Goal: Task Accomplishment & Management: Manage account settings

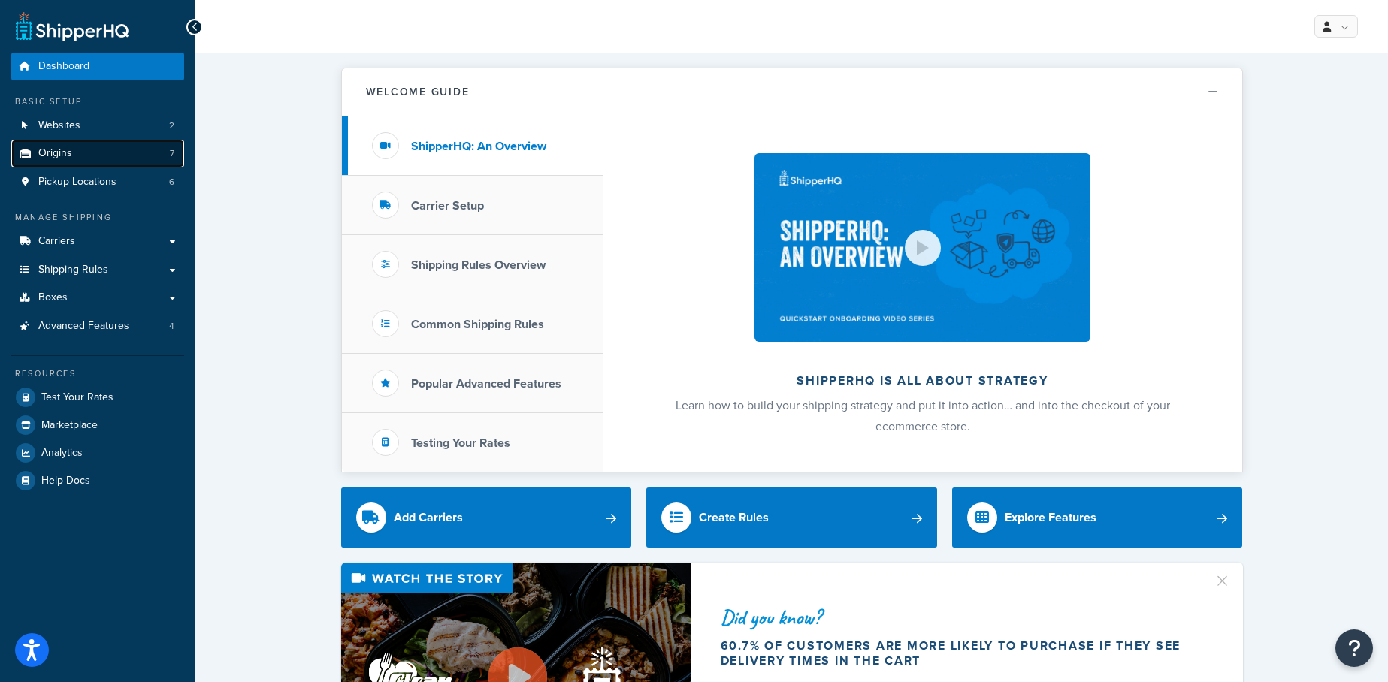
click at [120, 156] on link "Origins 7" at bounding box center [97, 154] width 173 height 28
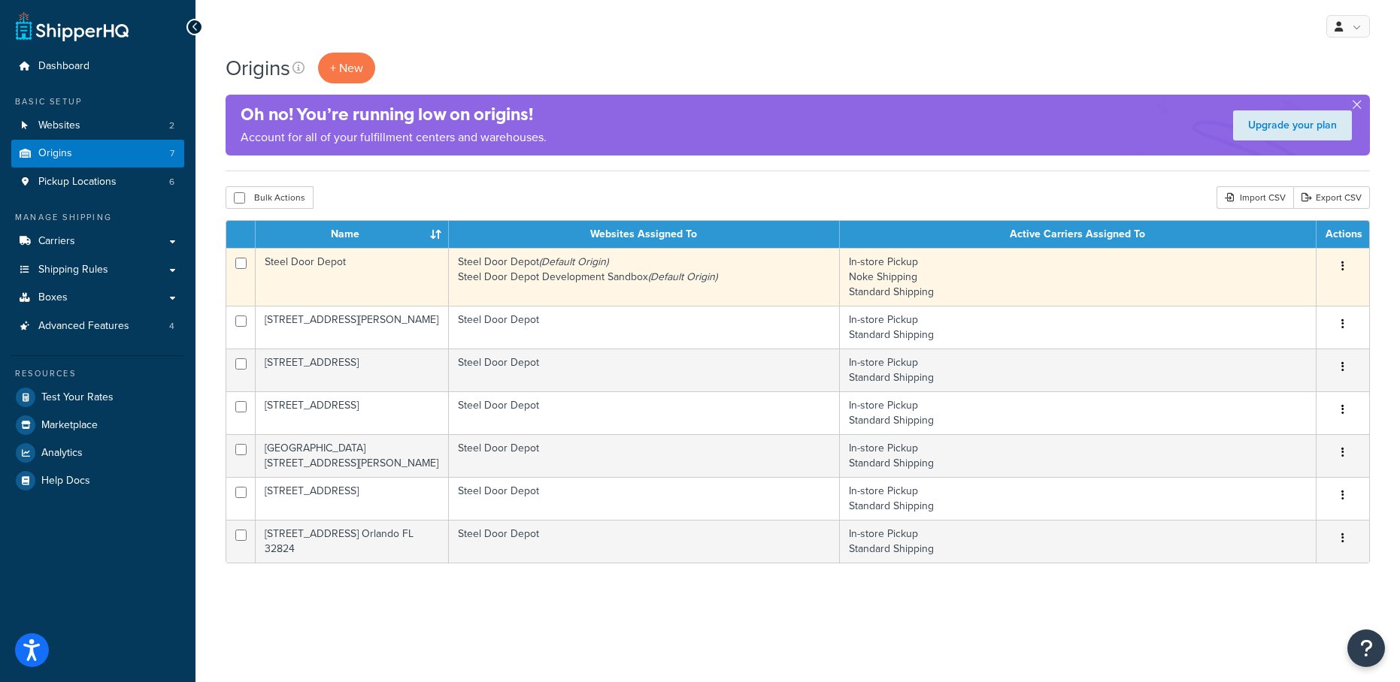
click at [242, 260] on input "checkbox" at bounding box center [240, 263] width 11 height 11
checkbox input "true"
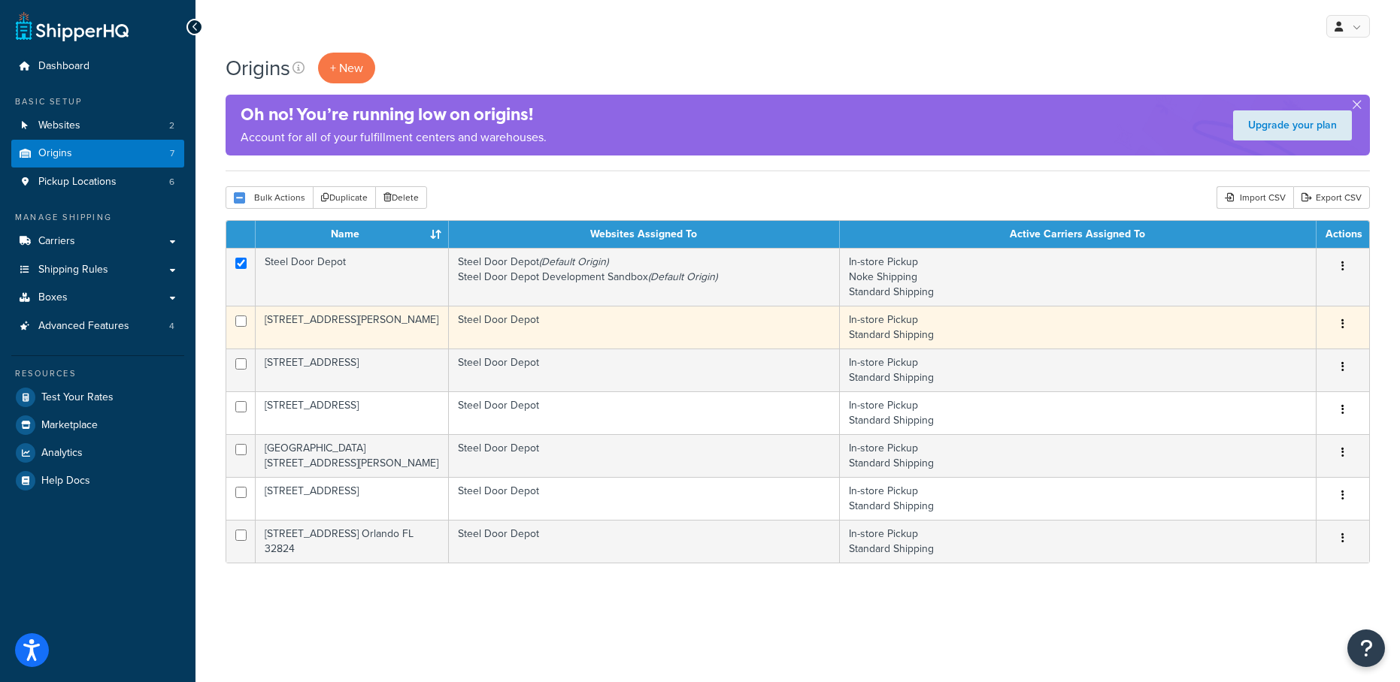
click at [243, 321] on input "checkbox" at bounding box center [240, 321] width 11 height 11
checkbox input "true"
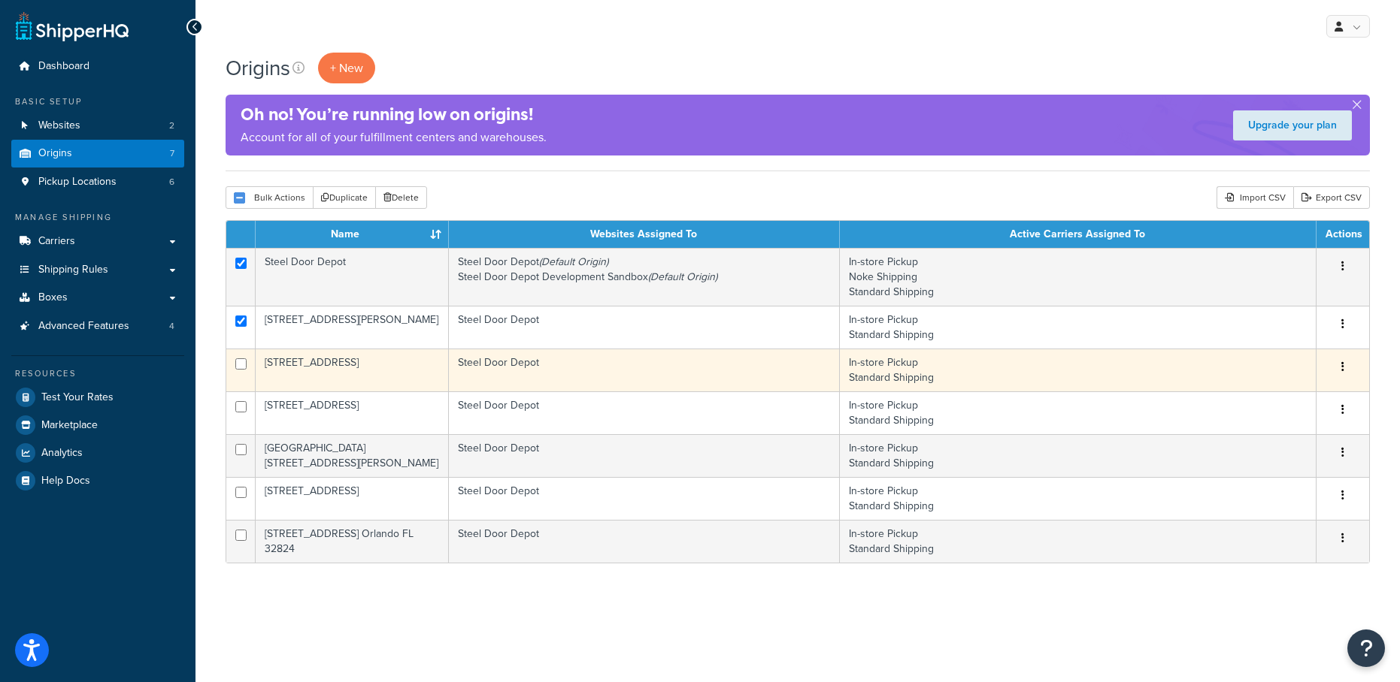
click at [236, 365] on input "checkbox" at bounding box center [240, 364] width 11 height 11
checkbox input "true"
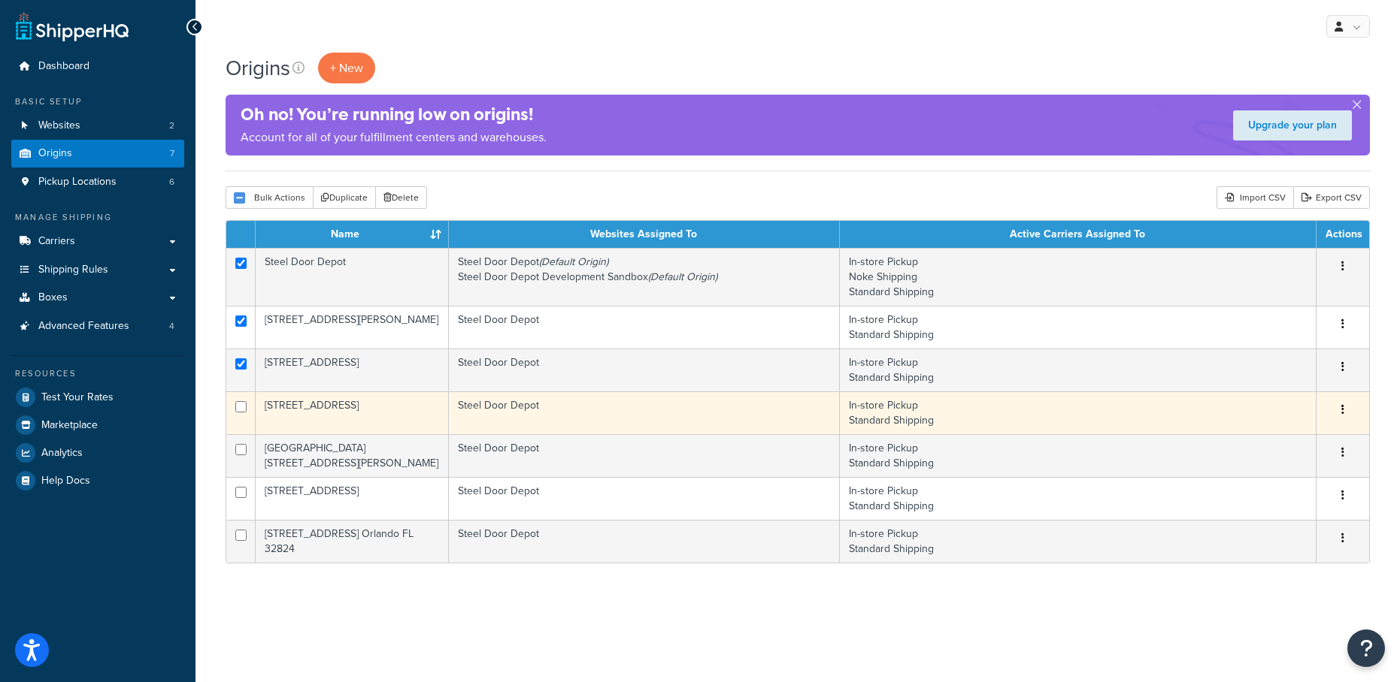
click at [238, 407] on input "checkbox" at bounding box center [240, 406] width 11 height 11
checkbox input "true"
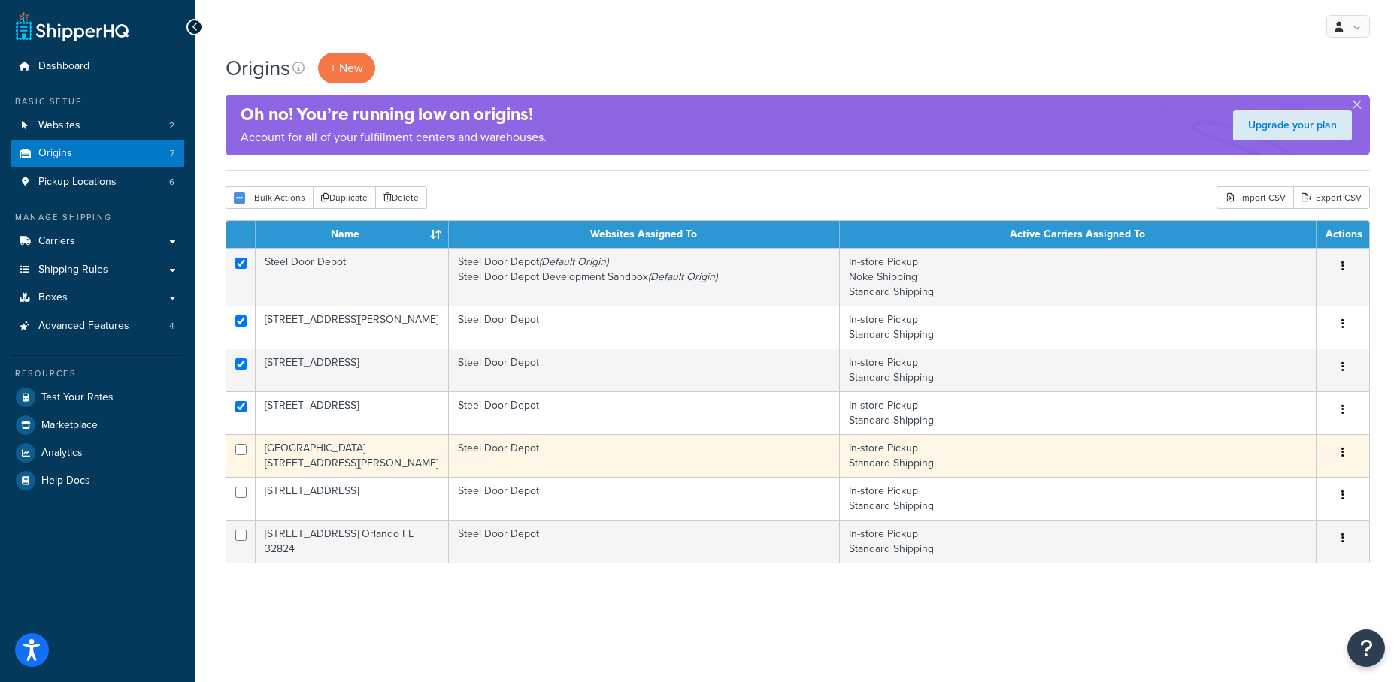
click at [243, 452] on input "checkbox" at bounding box center [240, 449] width 11 height 11
checkbox input "true"
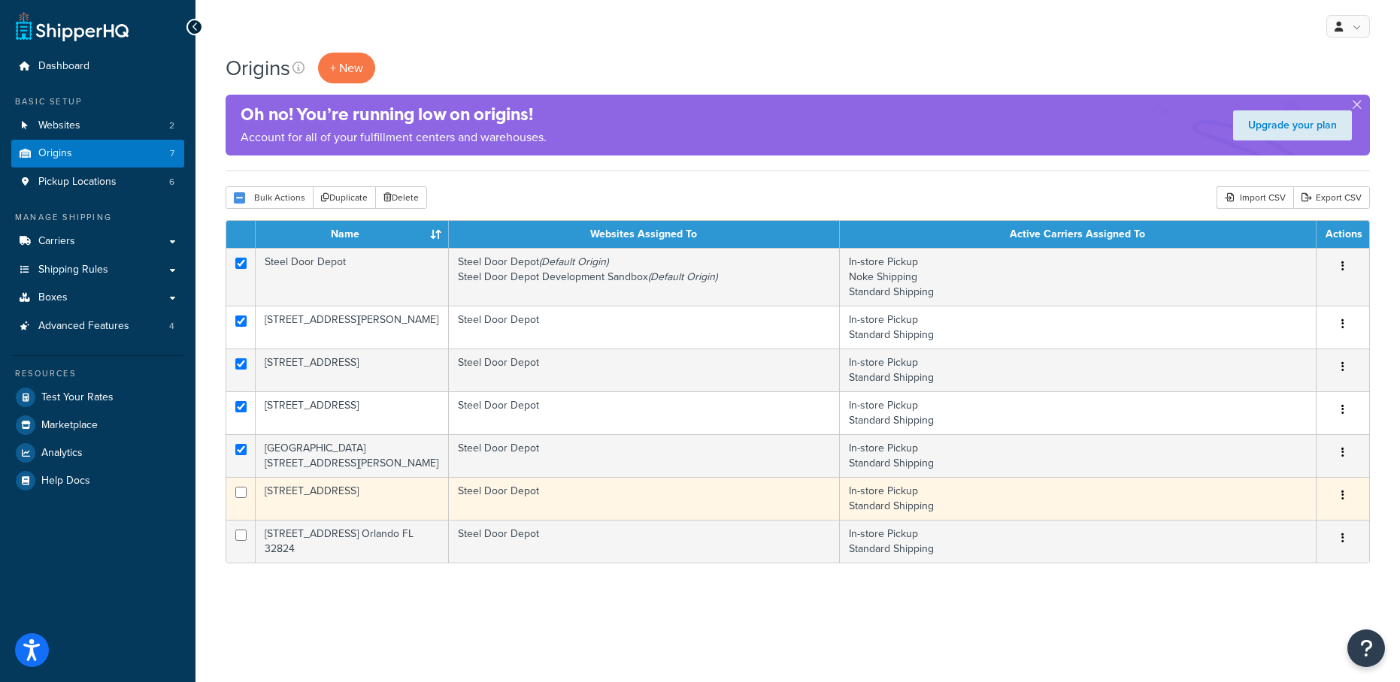
click at [239, 488] on input "checkbox" at bounding box center [240, 492] width 11 height 11
checkbox input "true"
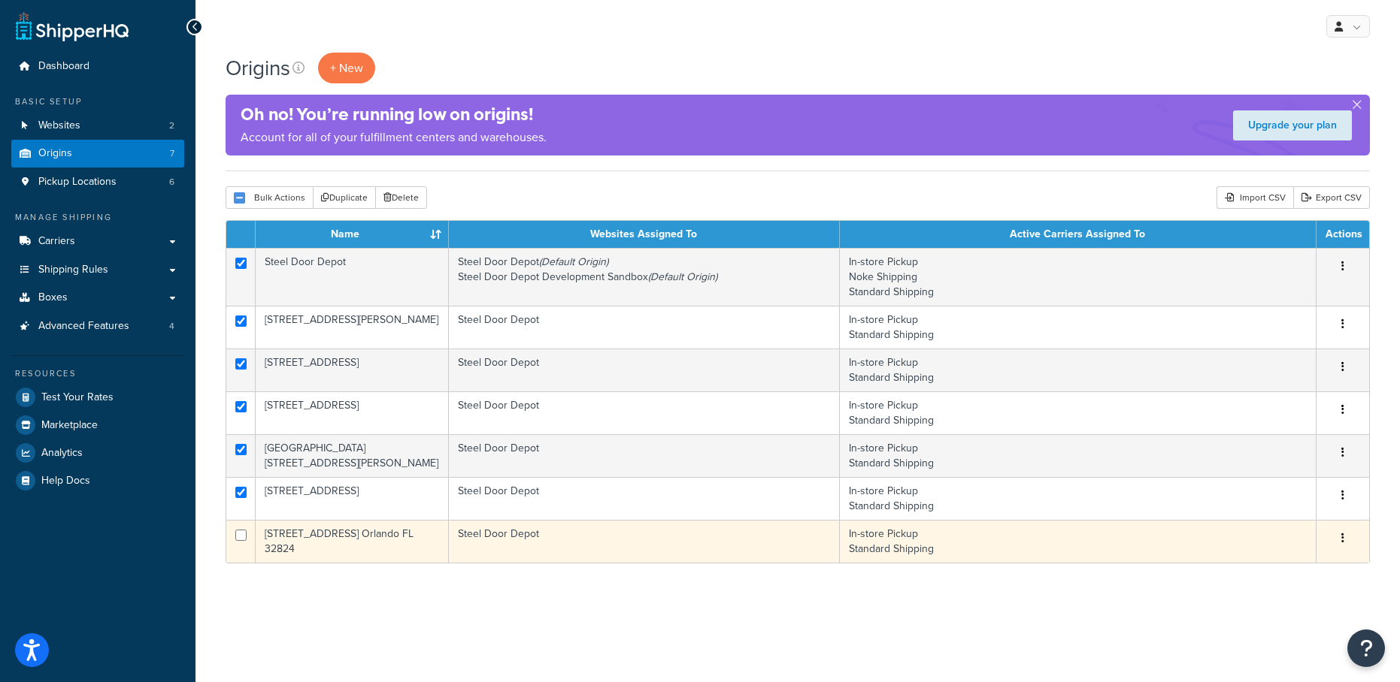
drag, startPoint x: 239, startPoint y: 528, endPoint x: 244, endPoint y: 521, distance: 8.8
click at [239, 528] on td at bounding box center [240, 541] width 29 height 43
checkbox input "true"
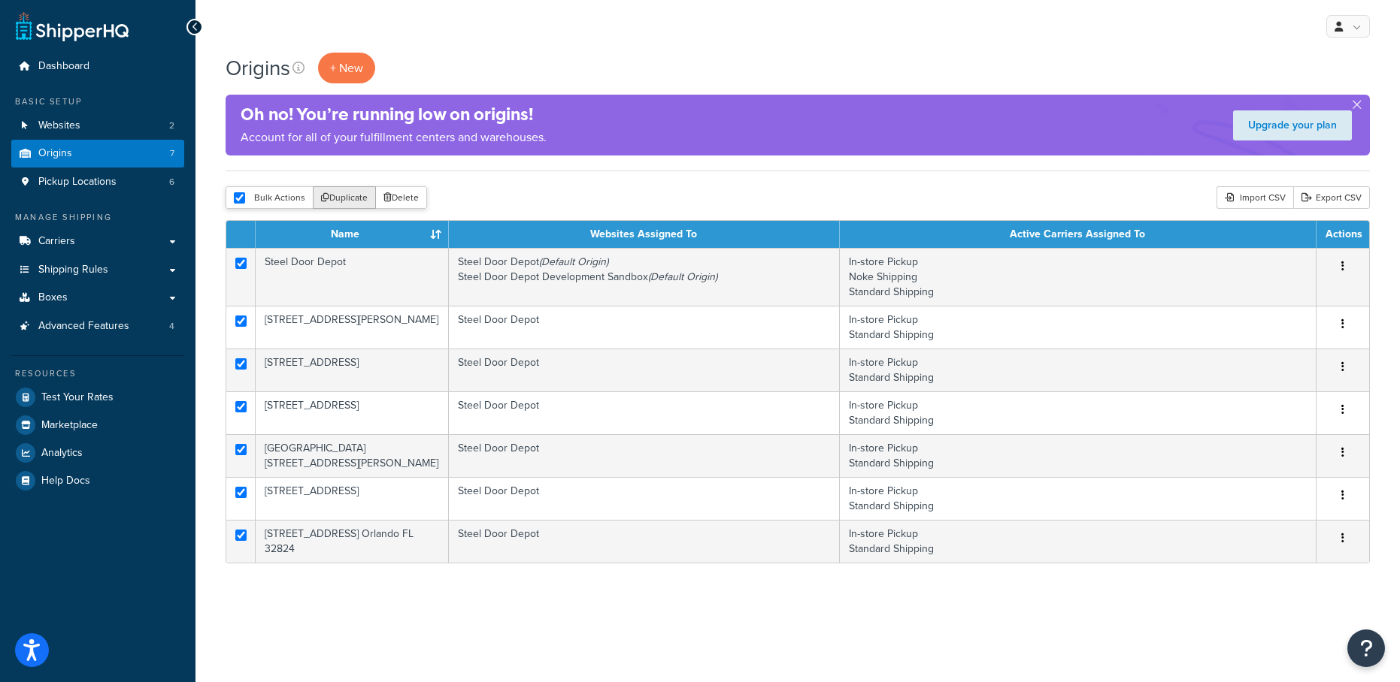
click at [331, 203] on button "Duplicate" at bounding box center [344, 197] width 63 height 23
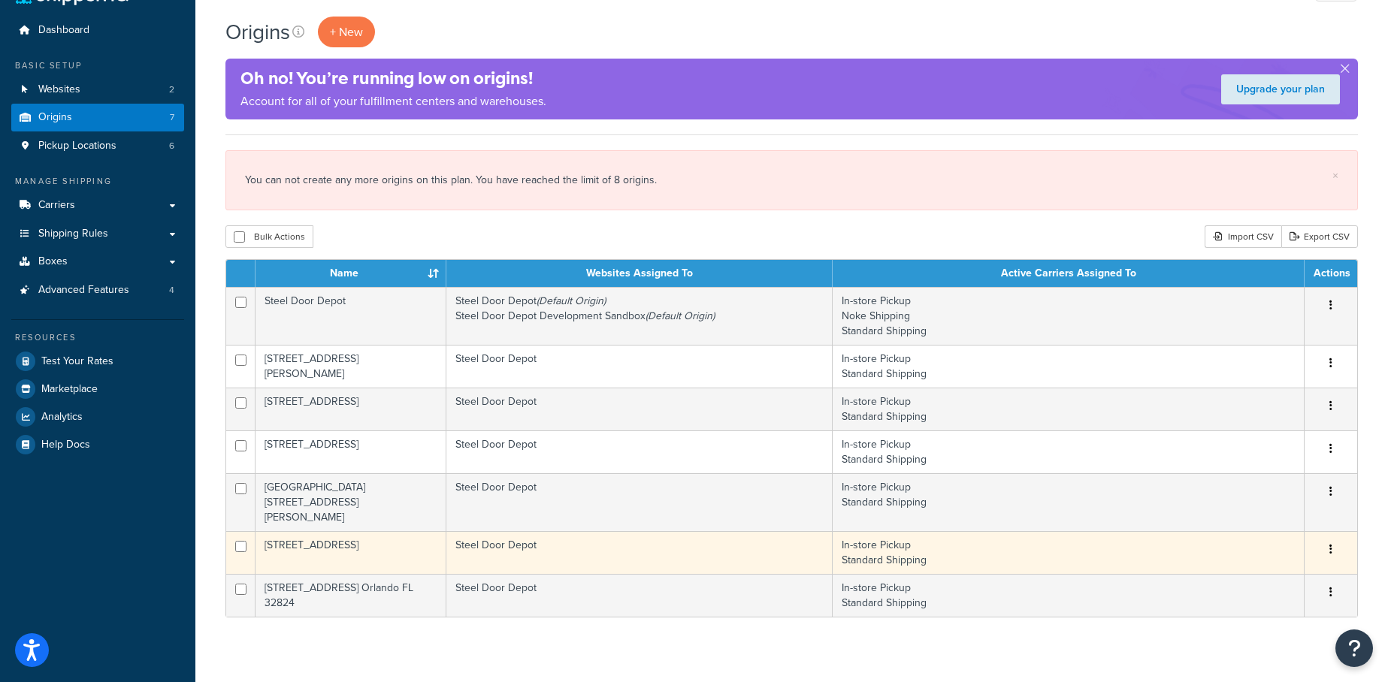
scroll to position [37, 0]
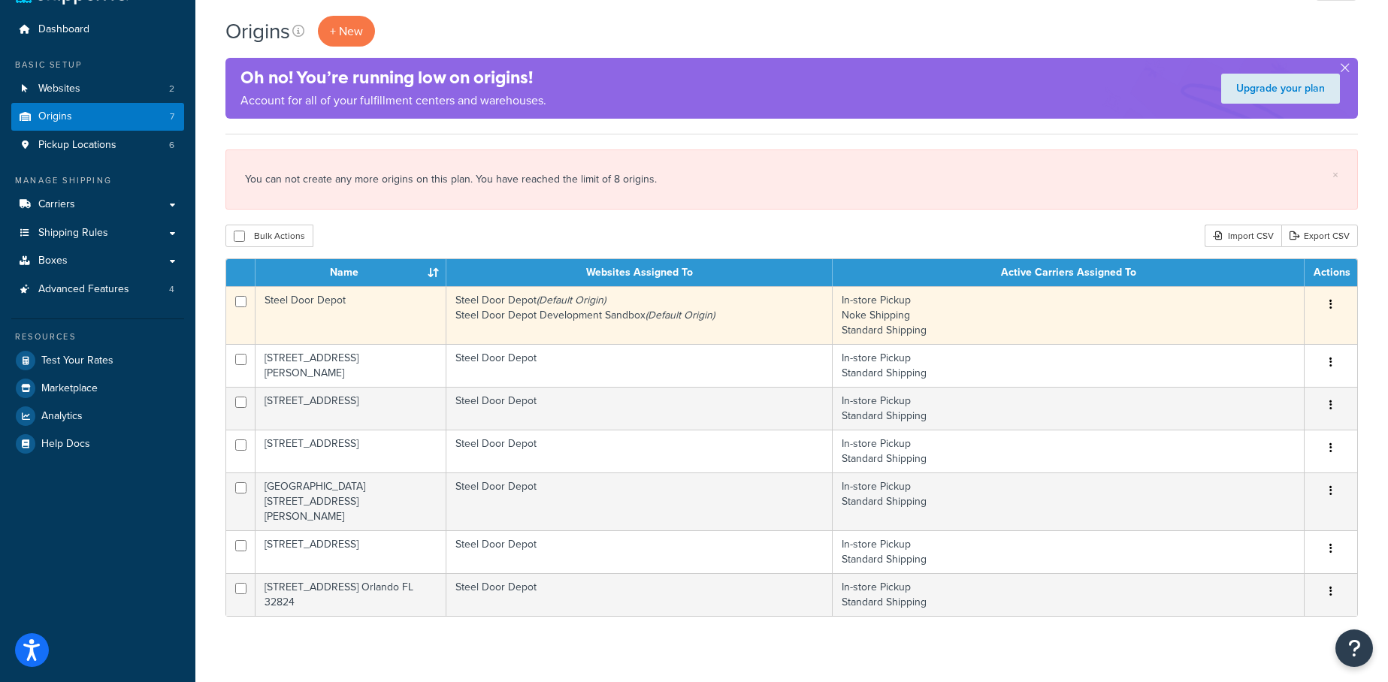
click at [238, 304] on input "checkbox" at bounding box center [240, 301] width 11 height 11
click at [1330, 308] on icon "button" at bounding box center [1331, 304] width 3 height 11
click at [1312, 330] on link "Edit" at bounding box center [1281, 333] width 119 height 31
click at [245, 297] on input "checkbox" at bounding box center [240, 301] width 11 height 11
checkbox input "false"
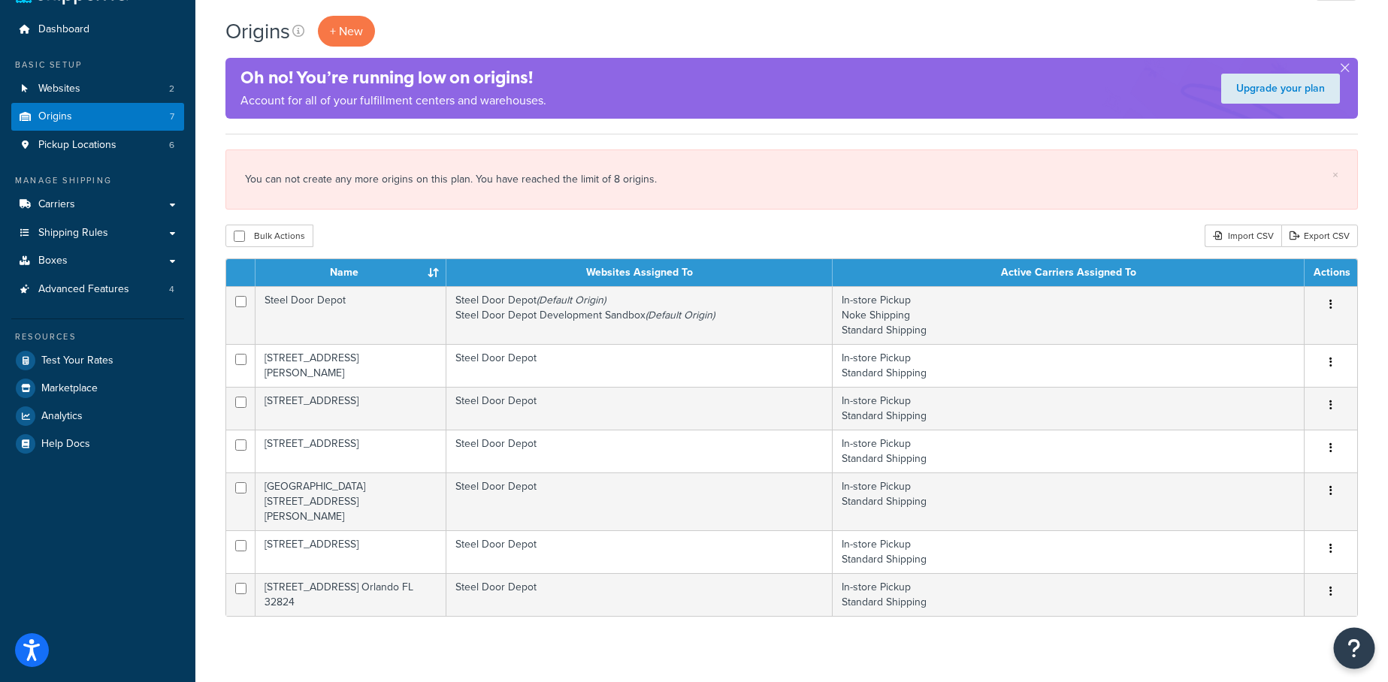
click at [1342, 644] on button "Open Resource Center" at bounding box center [1354, 648] width 41 height 41
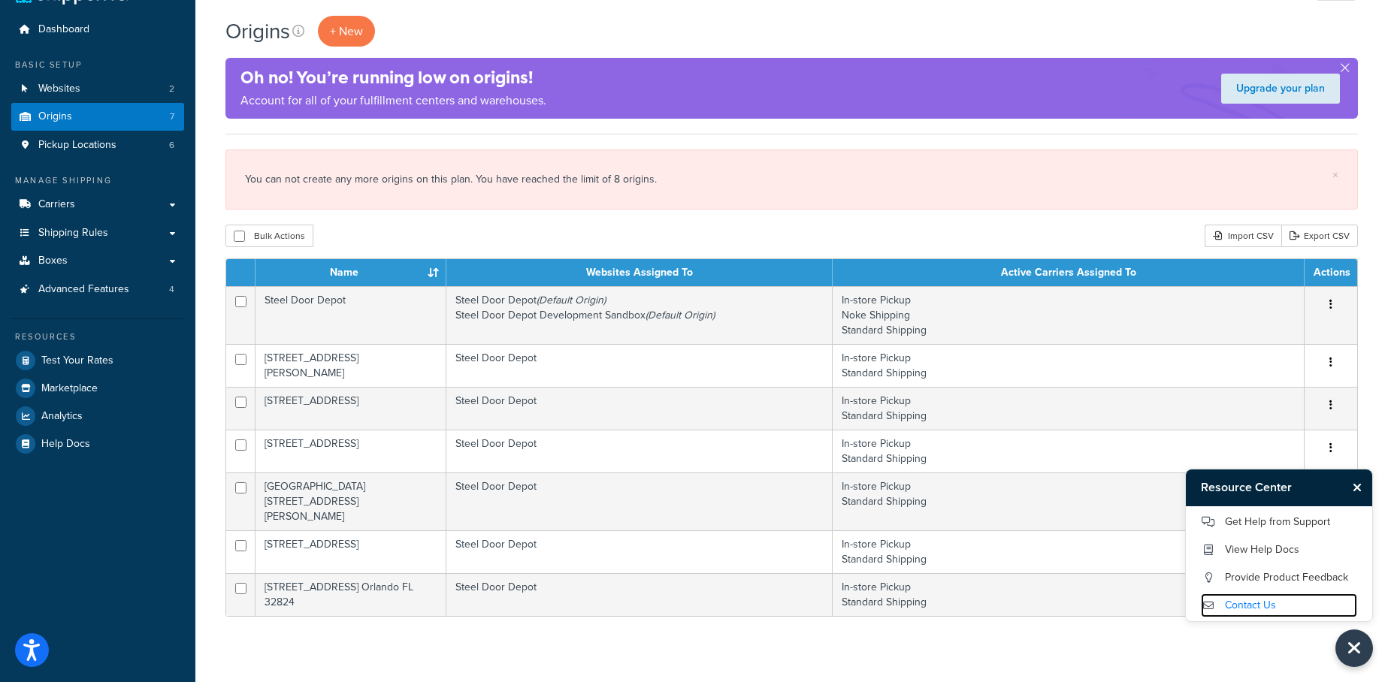
click at [1273, 604] on link "Contact Us" at bounding box center [1279, 606] width 156 height 24
click at [1290, 522] on link "Get Help from Support" at bounding box center [1279, 522] width 156 height 24
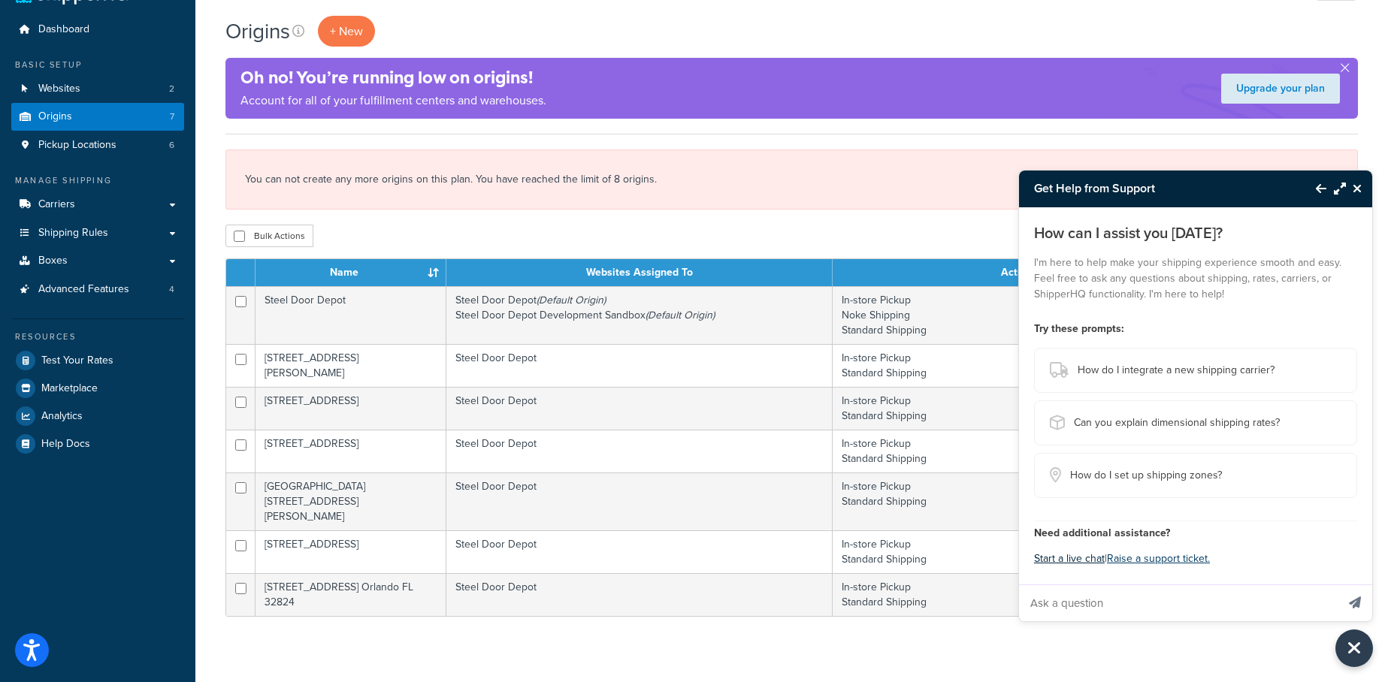
click at [1075, 564] on button "Start a live chat" at bounding box center [1069, 559] width 71 height 21
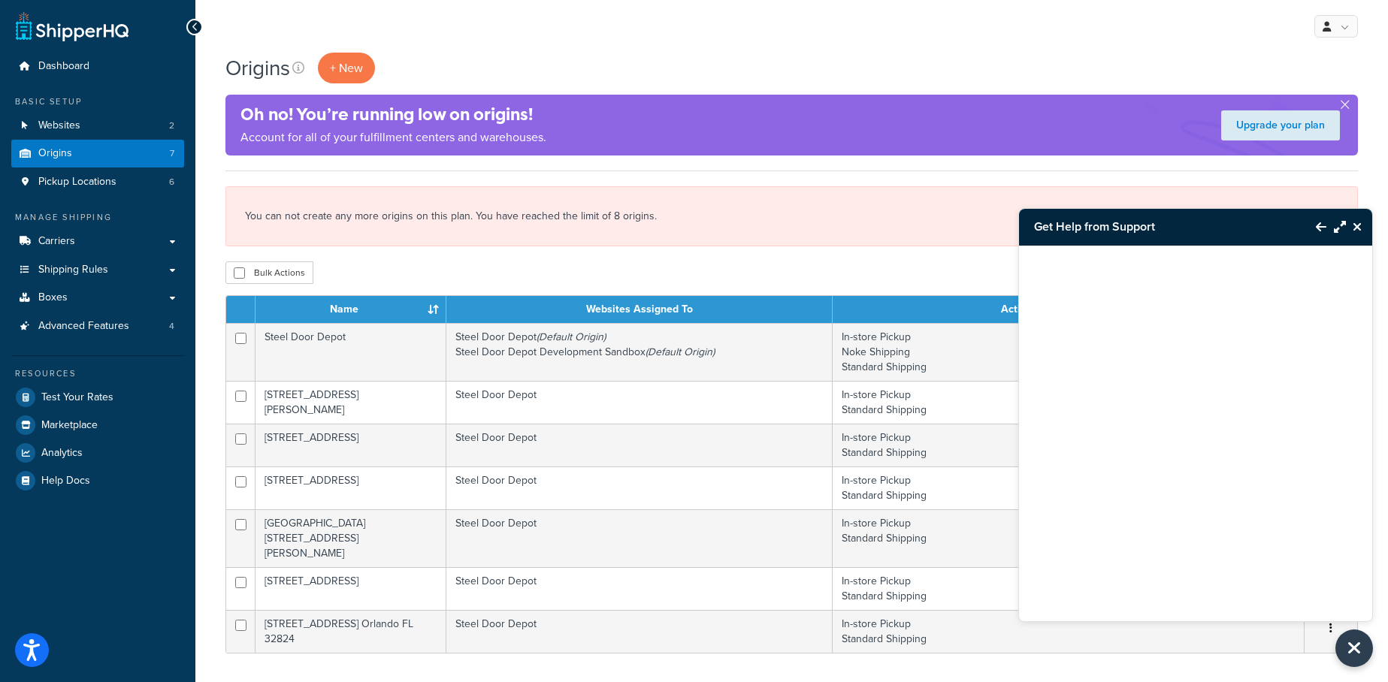
scroll to position [0, 0]
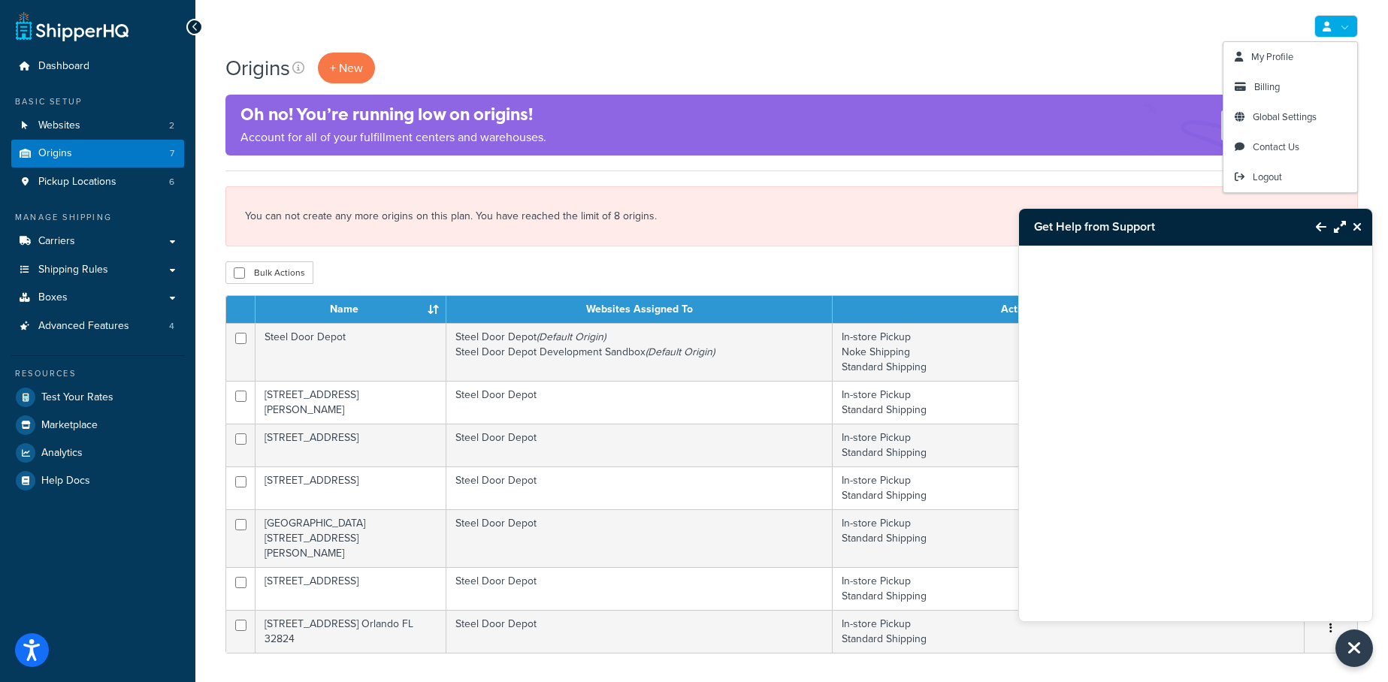
click at [1336, 16] on link at bounding box center [1337, 26] width 44 height 23
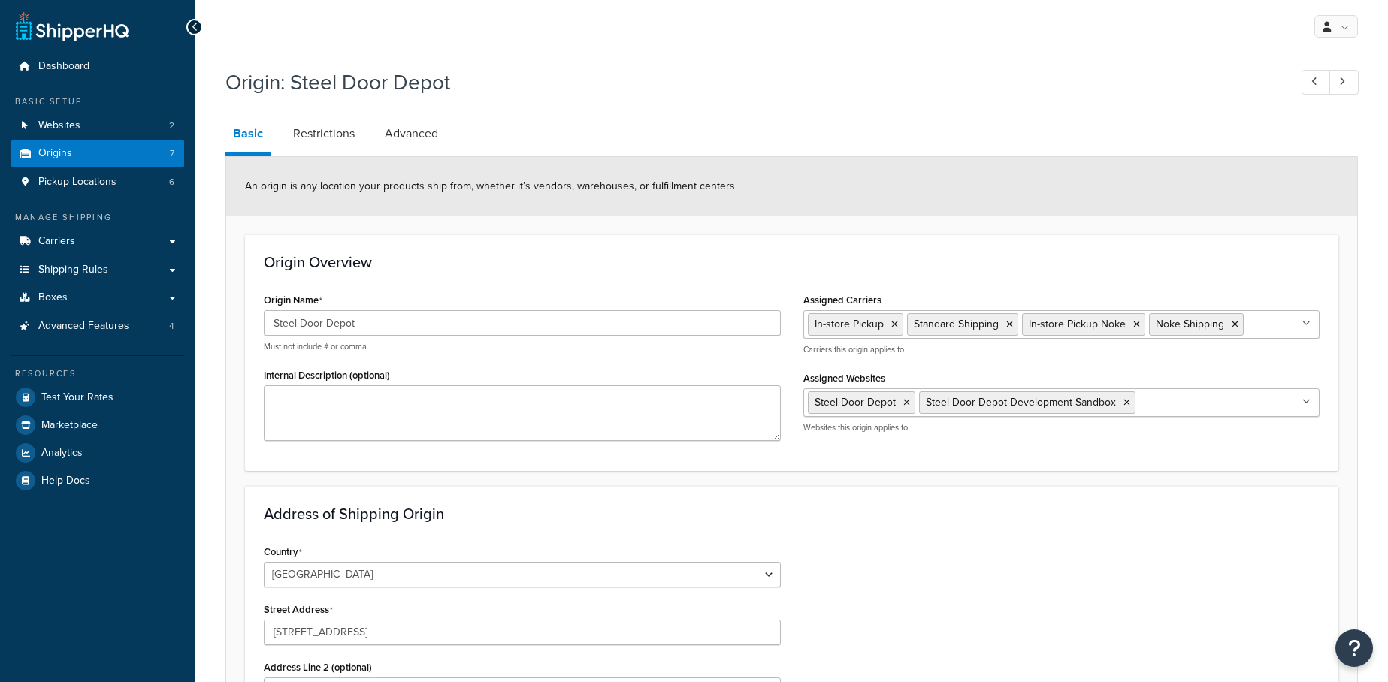
select select "10"
